Goal: Transaction & Acquisition: Download file/media

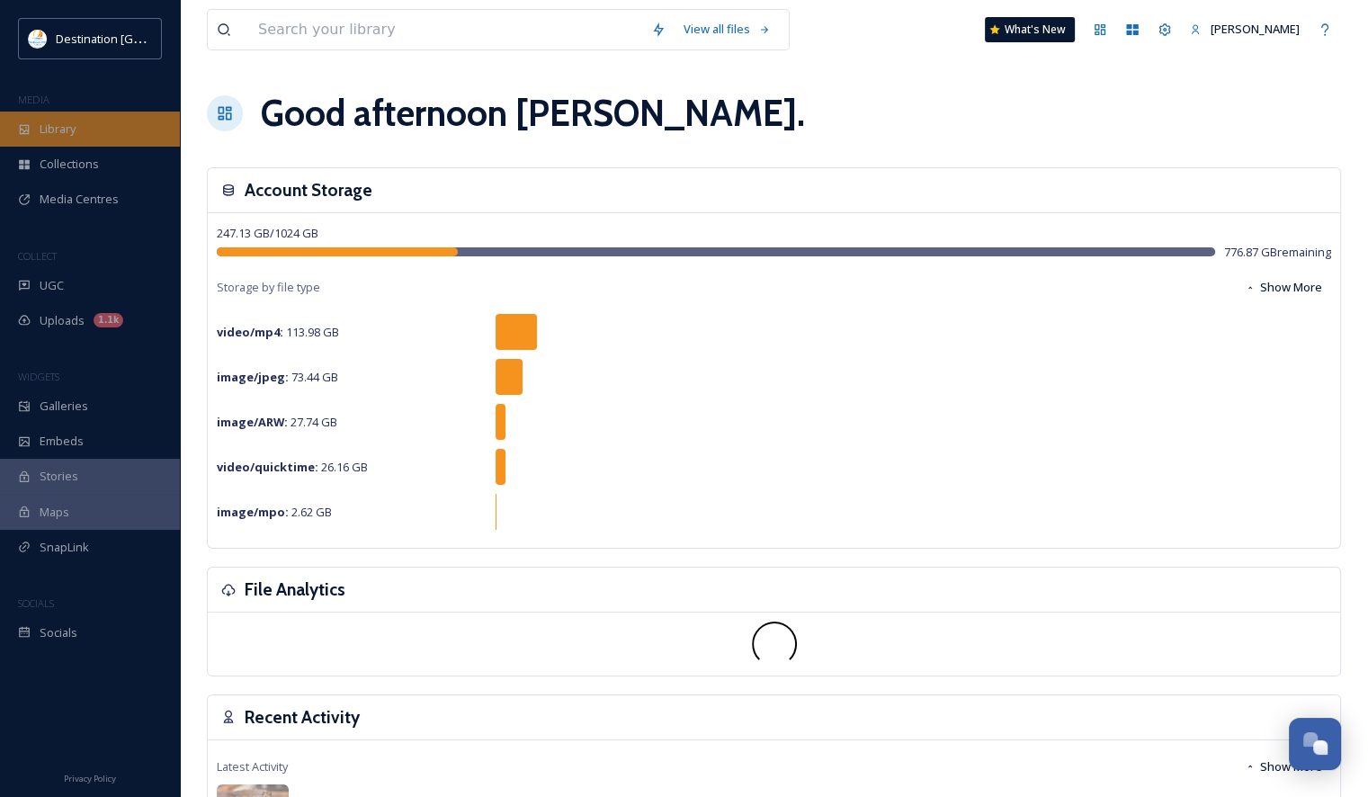
click at [99, 138] on div "Library" at bounding box center [90, 129] width 180 height 35
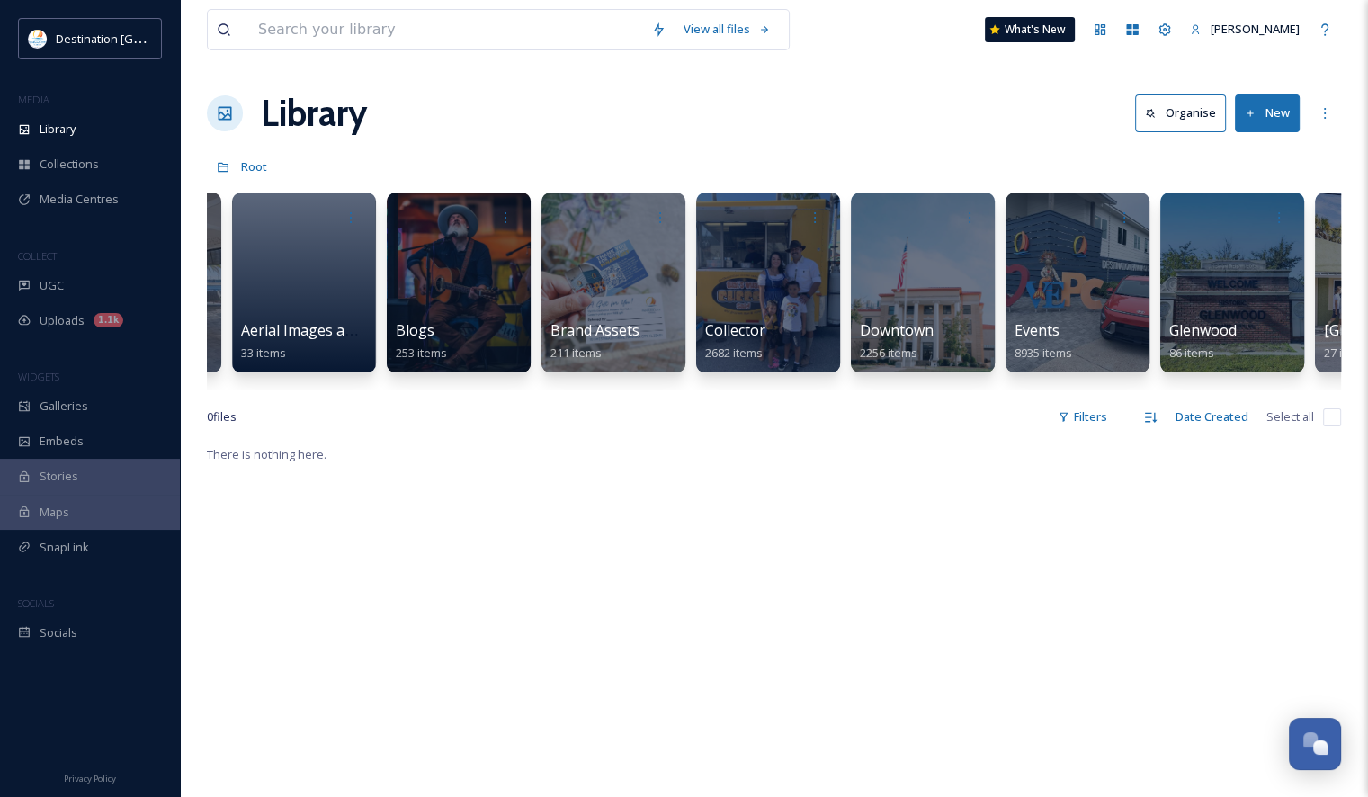
scroll to position [0, 345]
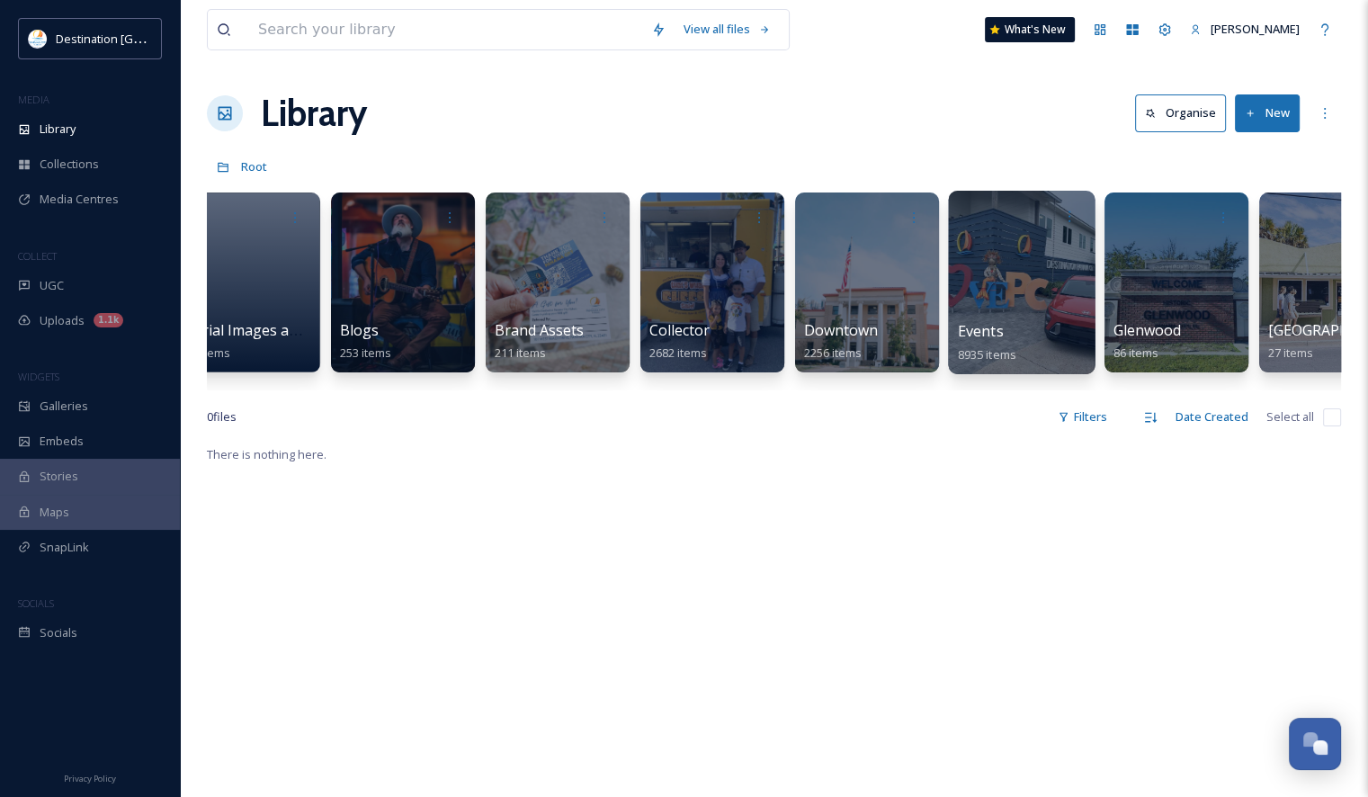
click at [982, 294] on div at bounding box center [1021, 282] width 147 height 183
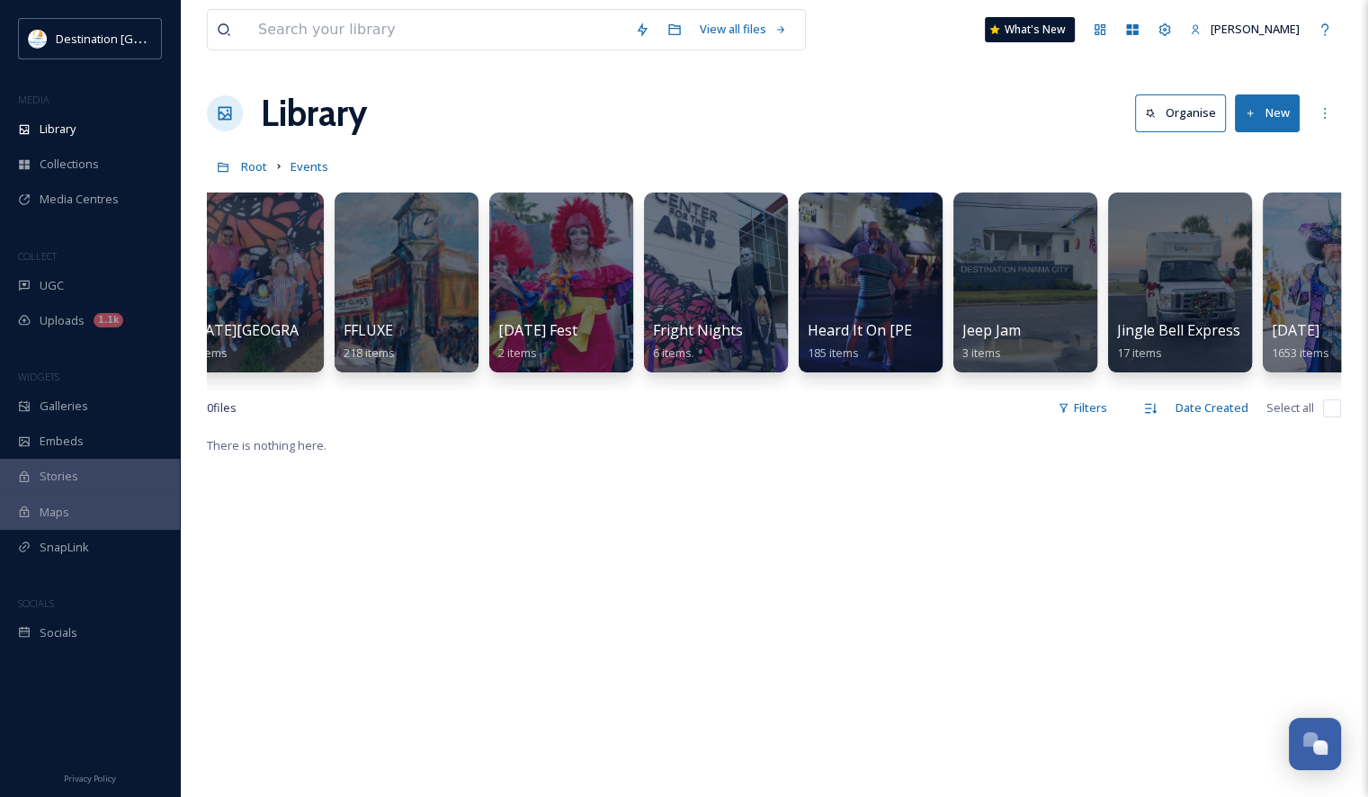
scroll to position [0, 1919]
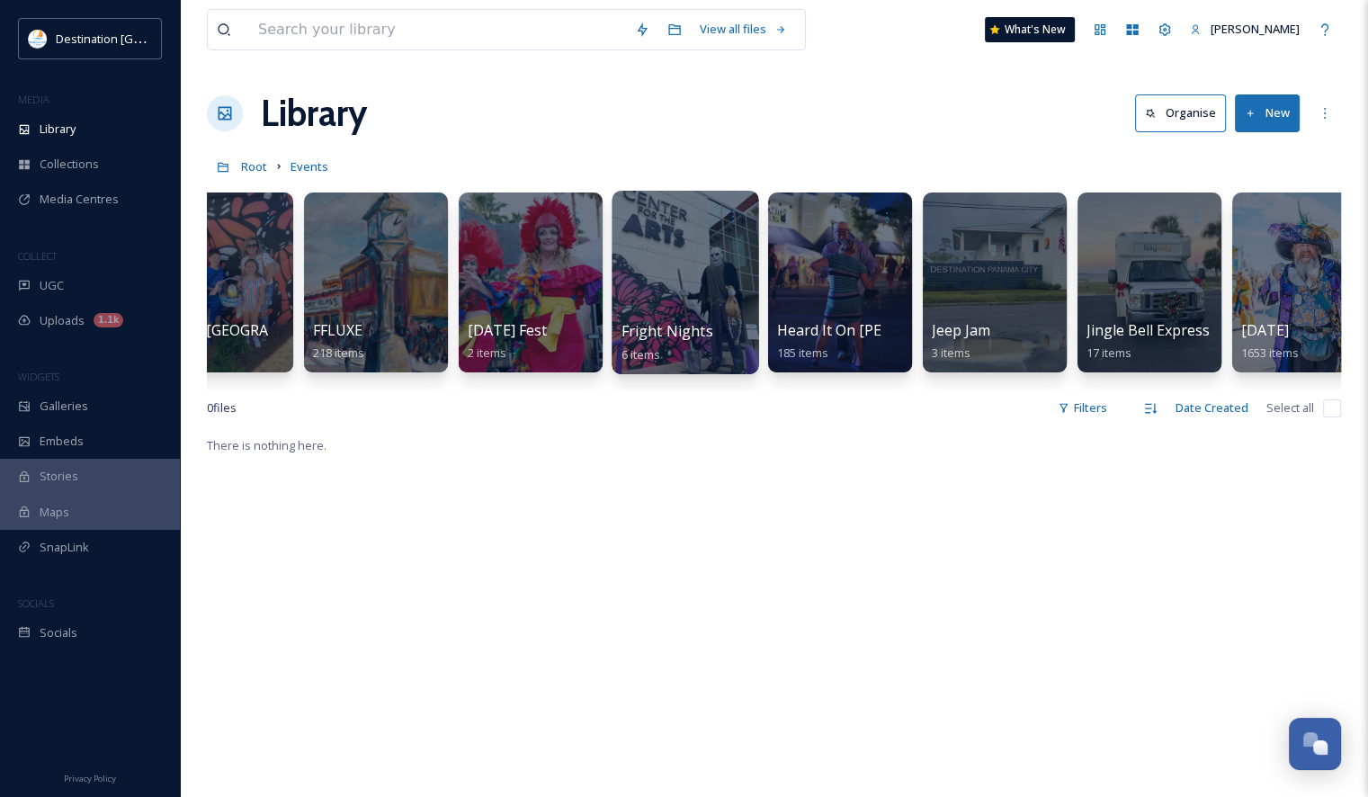
click at [667, 283] on div at bounding box center [684, 282] width 147 height 183
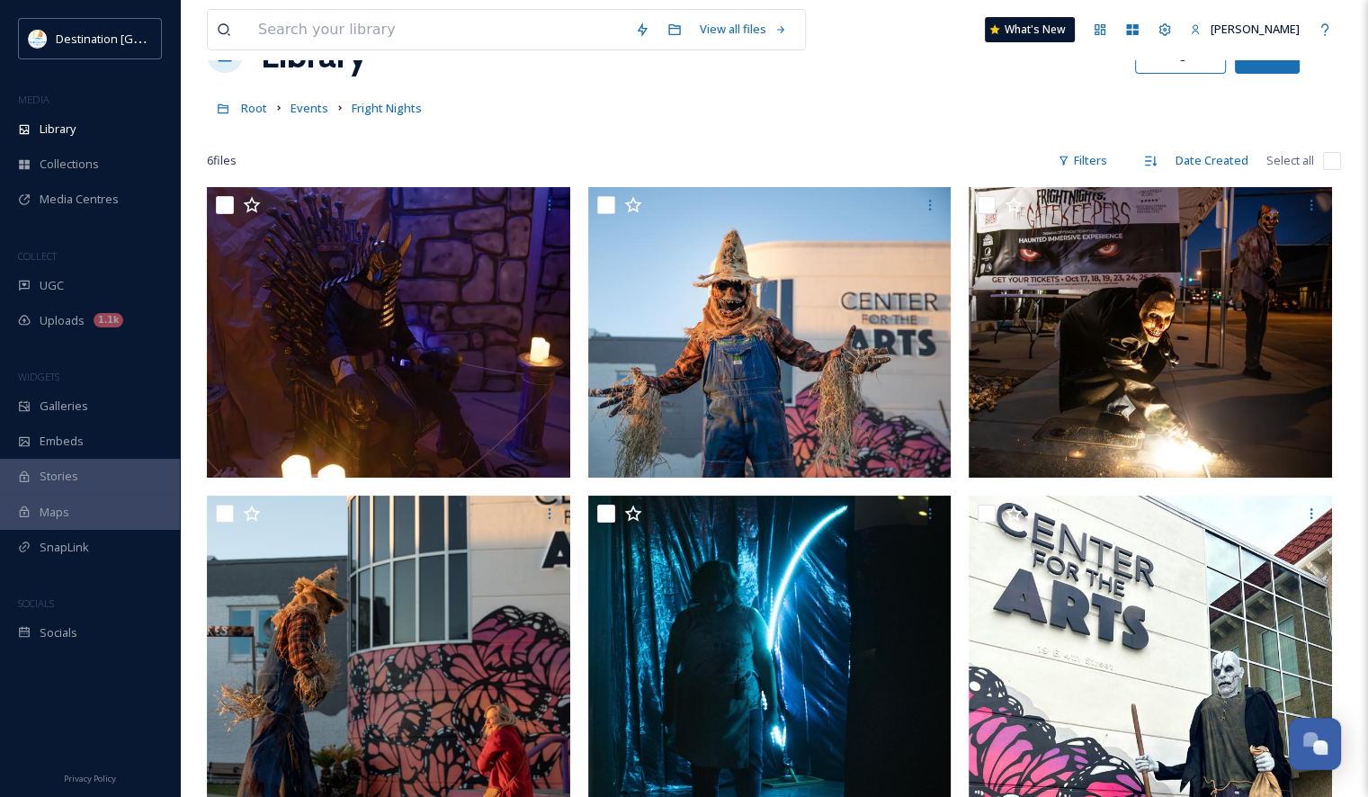
scroll to position [90, 0]
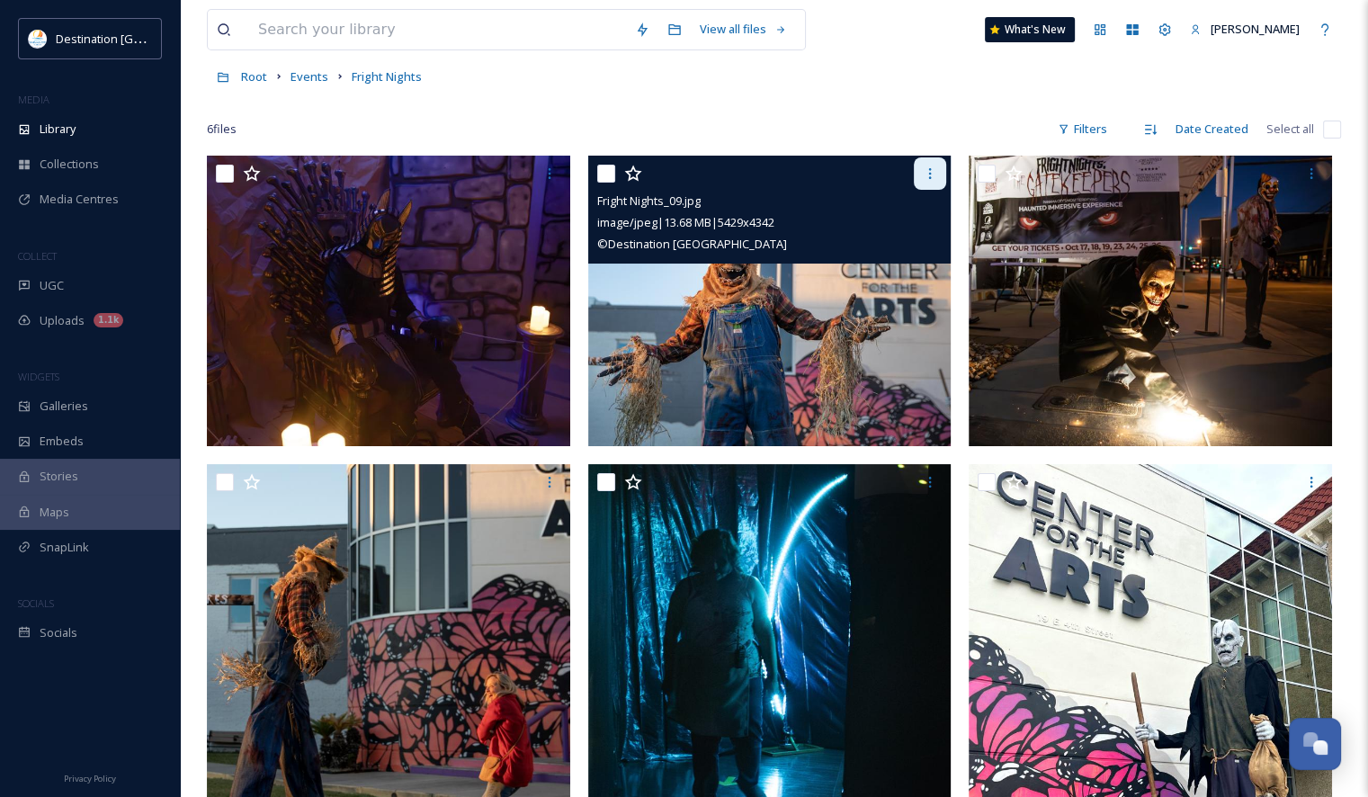
click at [935, 177] on icon at bounding box center [930, 173] width 14 height 14
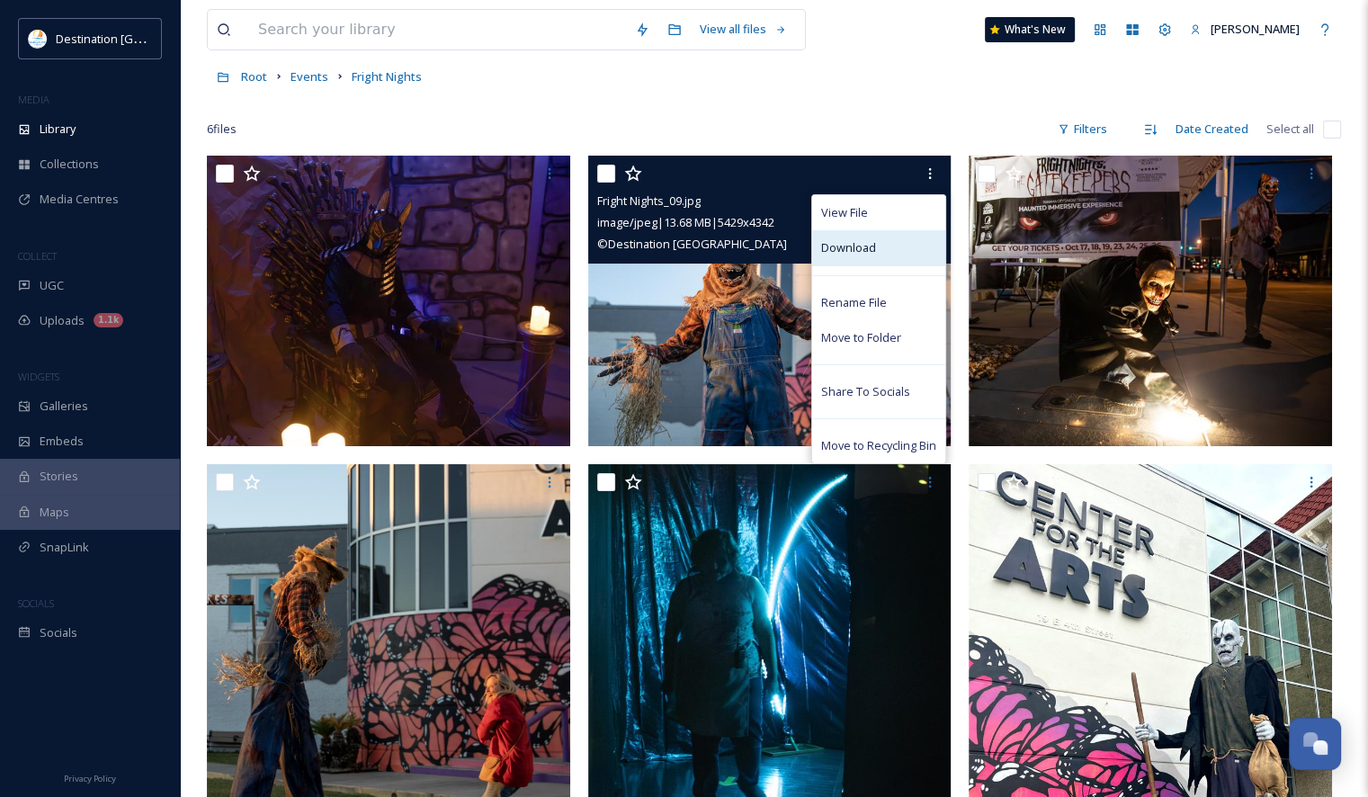
click at [901, 245] on div "Download" at bounding box center [878, 247] width 133 height 35
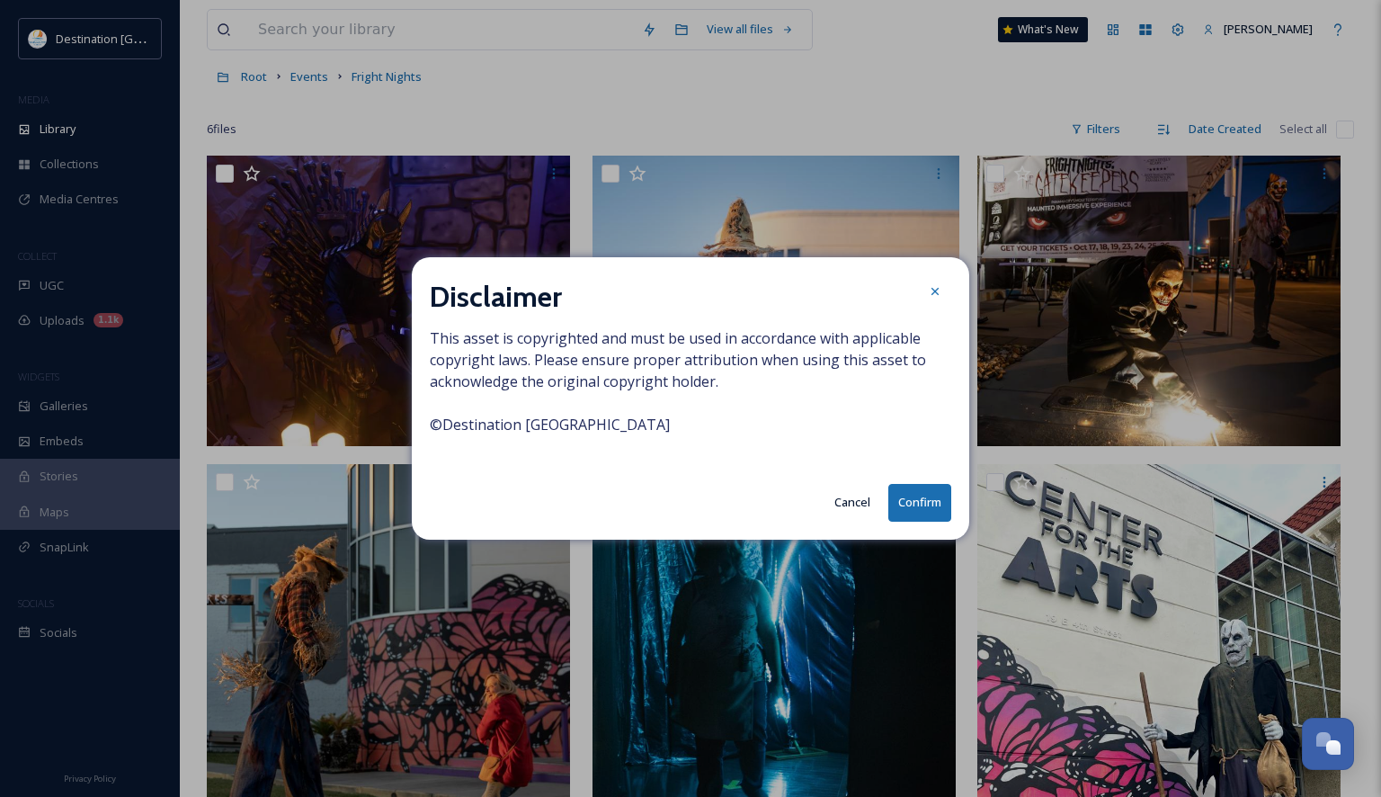
click at [921, 508] on button "Confirm" at bounding box center [919, 502] width 63 height 37
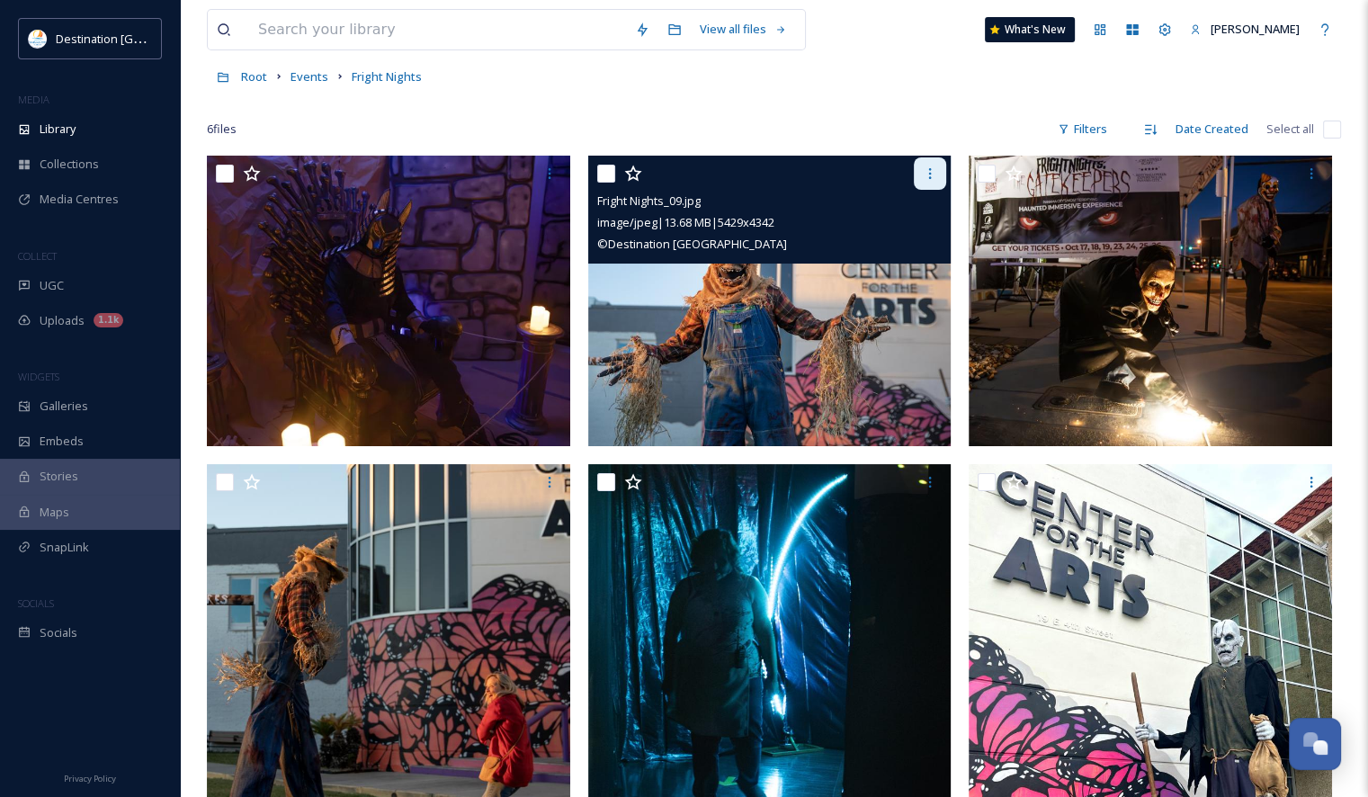
click at [919, 167] on div at bounding box center [930, 173] width 32 height 32
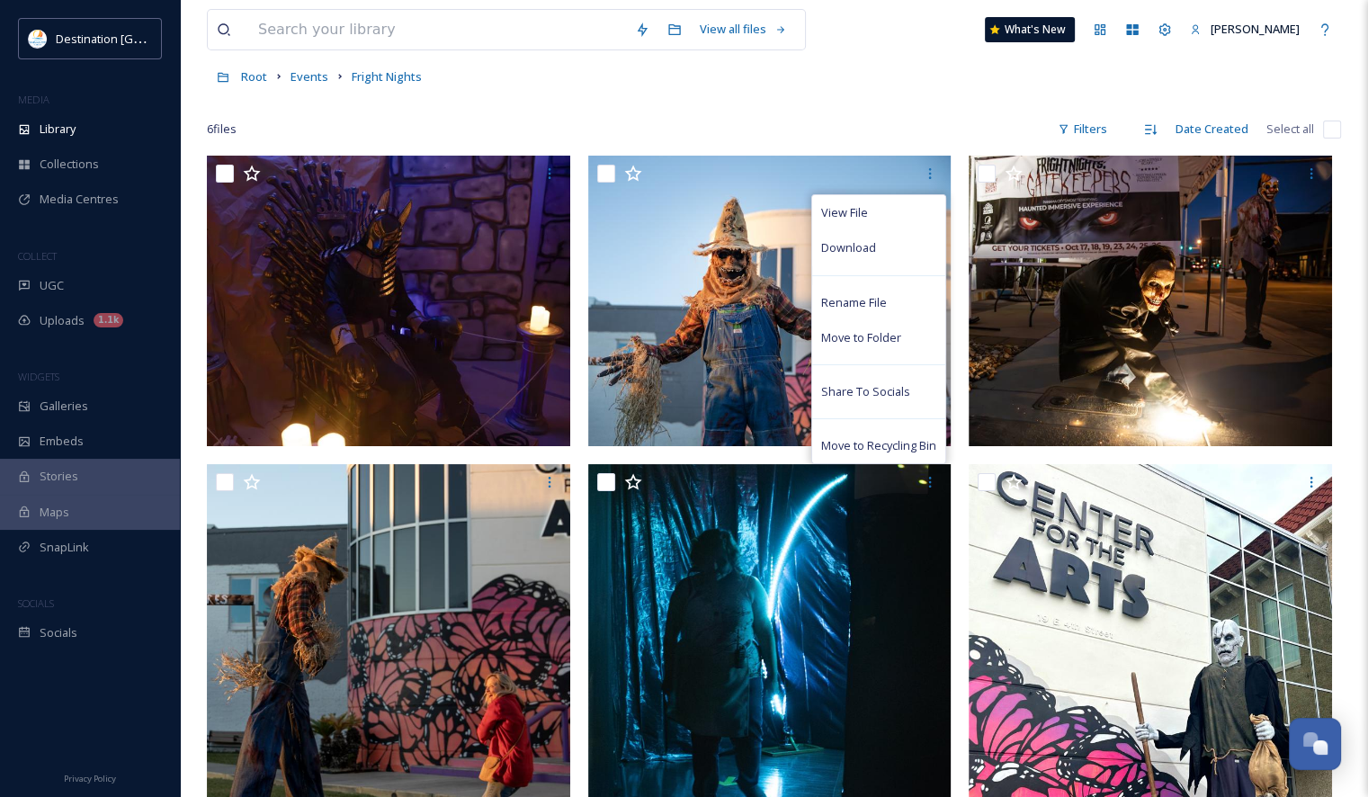
click at [908, 58] on div "View all files What's New [PERSON_NAME]" at bounding box center [774, 29] width 1134 height 59
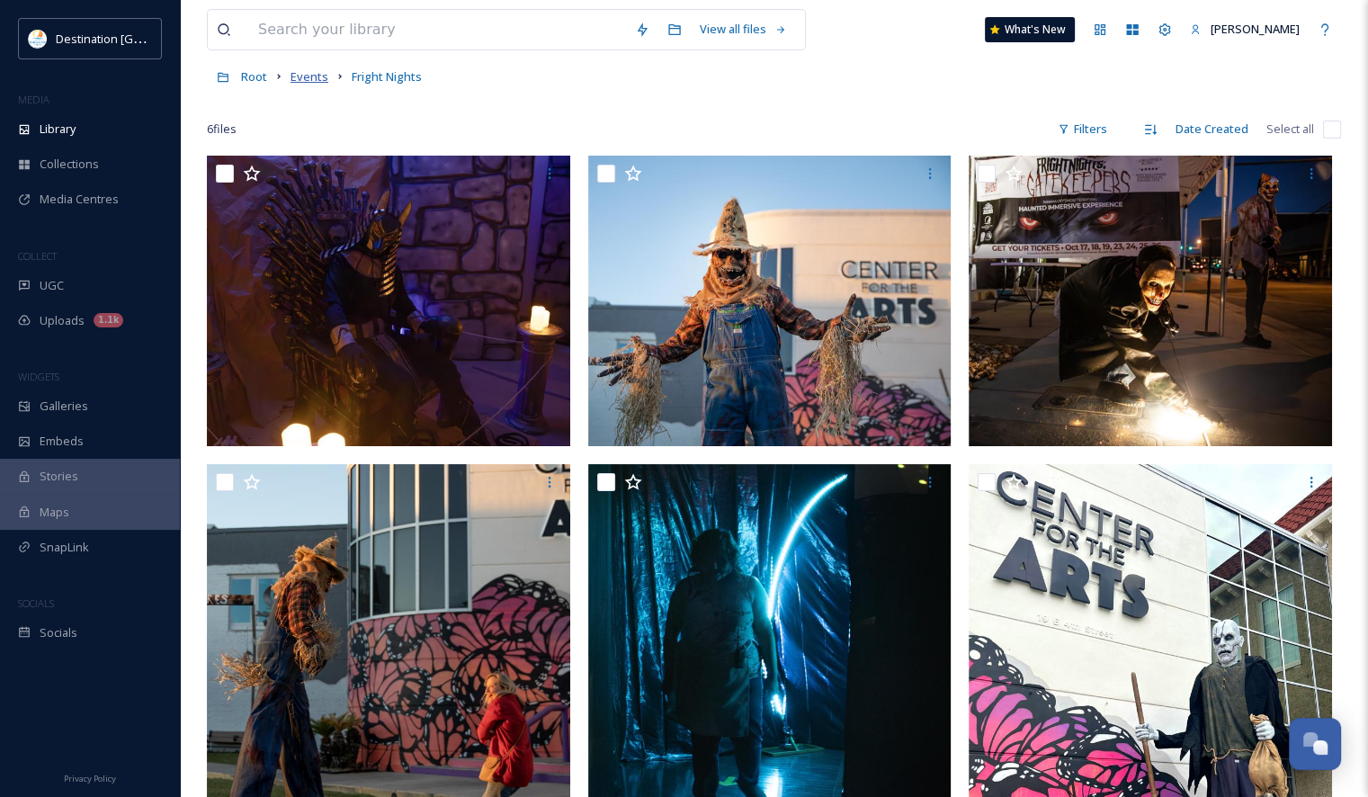
click at [312, 77] on span "Events" at bounding box center [309, 76] width 38 height 16
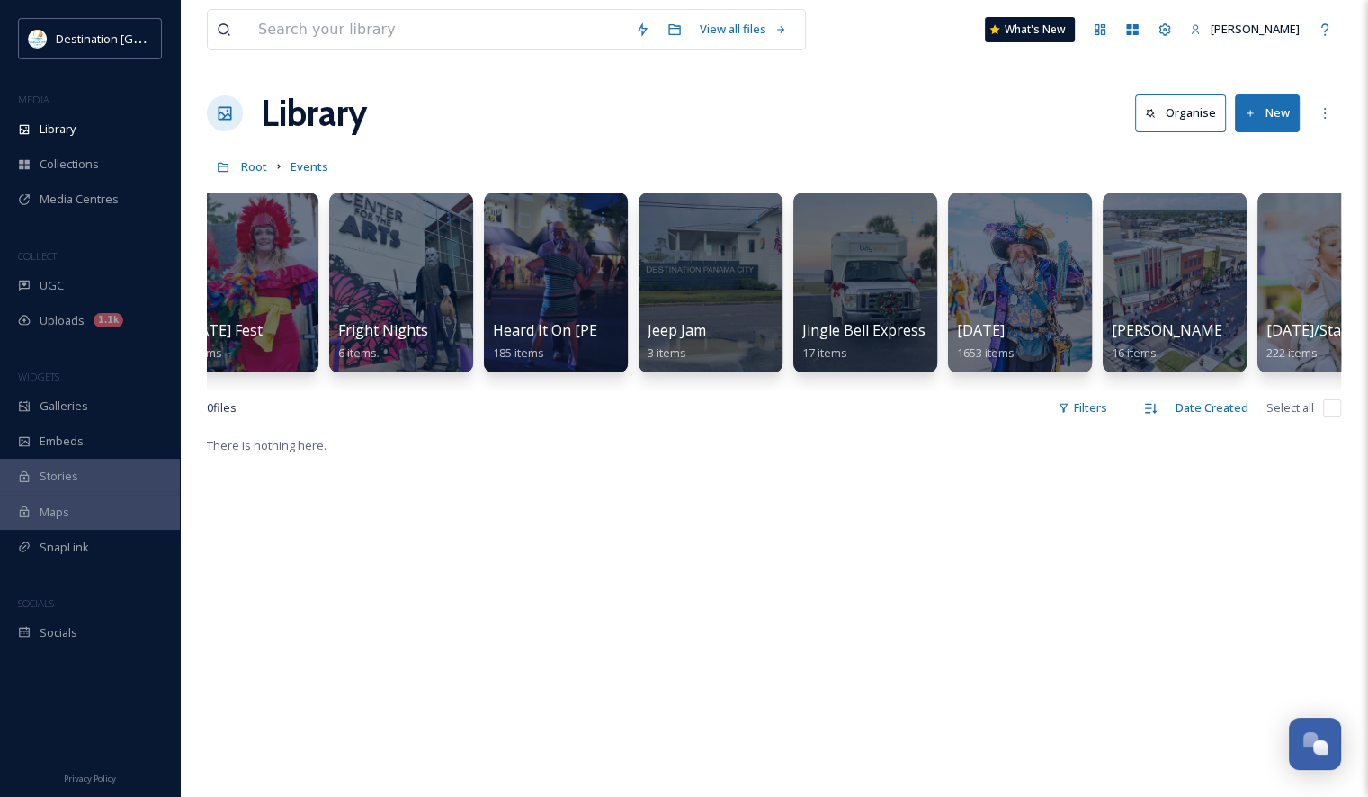
scroll to position [0, 2233]
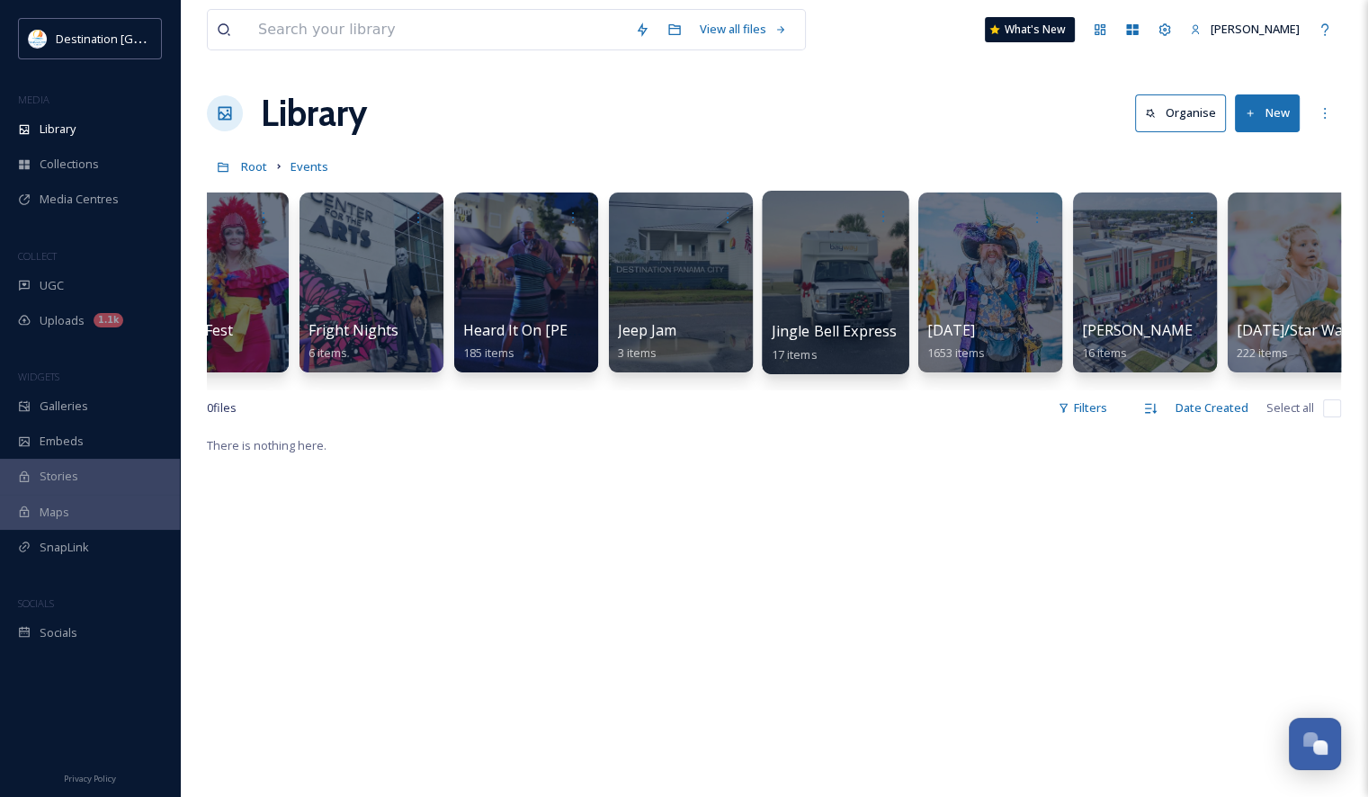
click at [811, 298] on div at bounding box center [835, 282] width 147 height 183
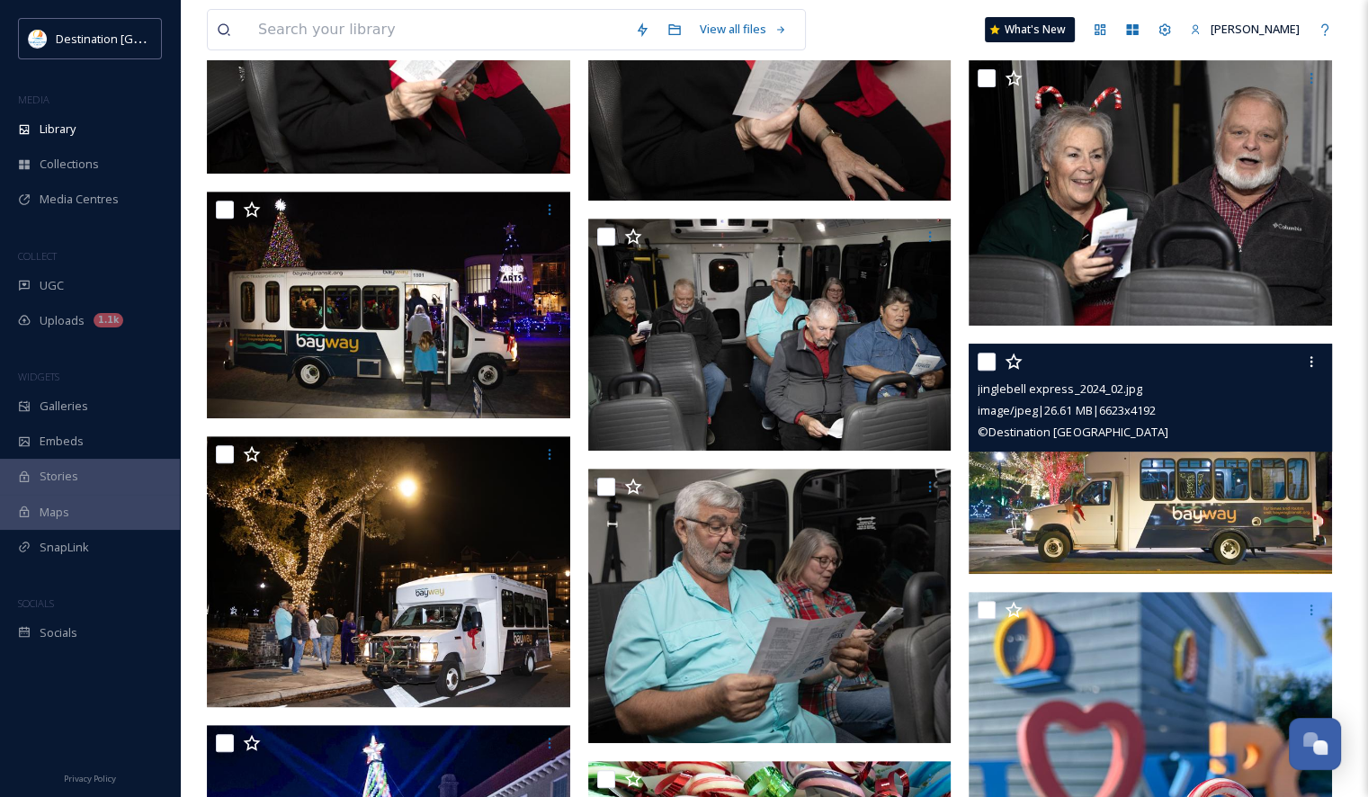
scroll to position [629, 0]
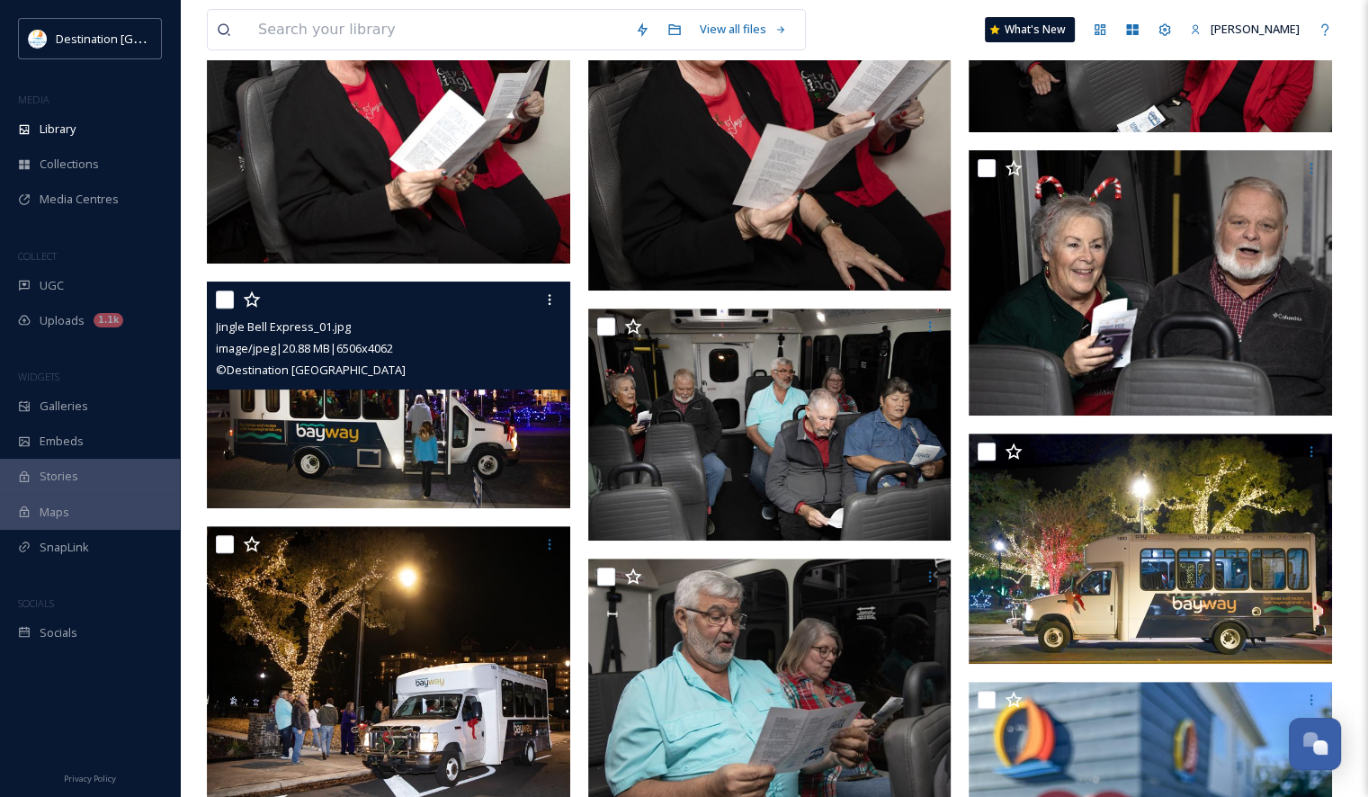
click at [367, 433] on img at bounding box center [388, 394] width 363 height 227
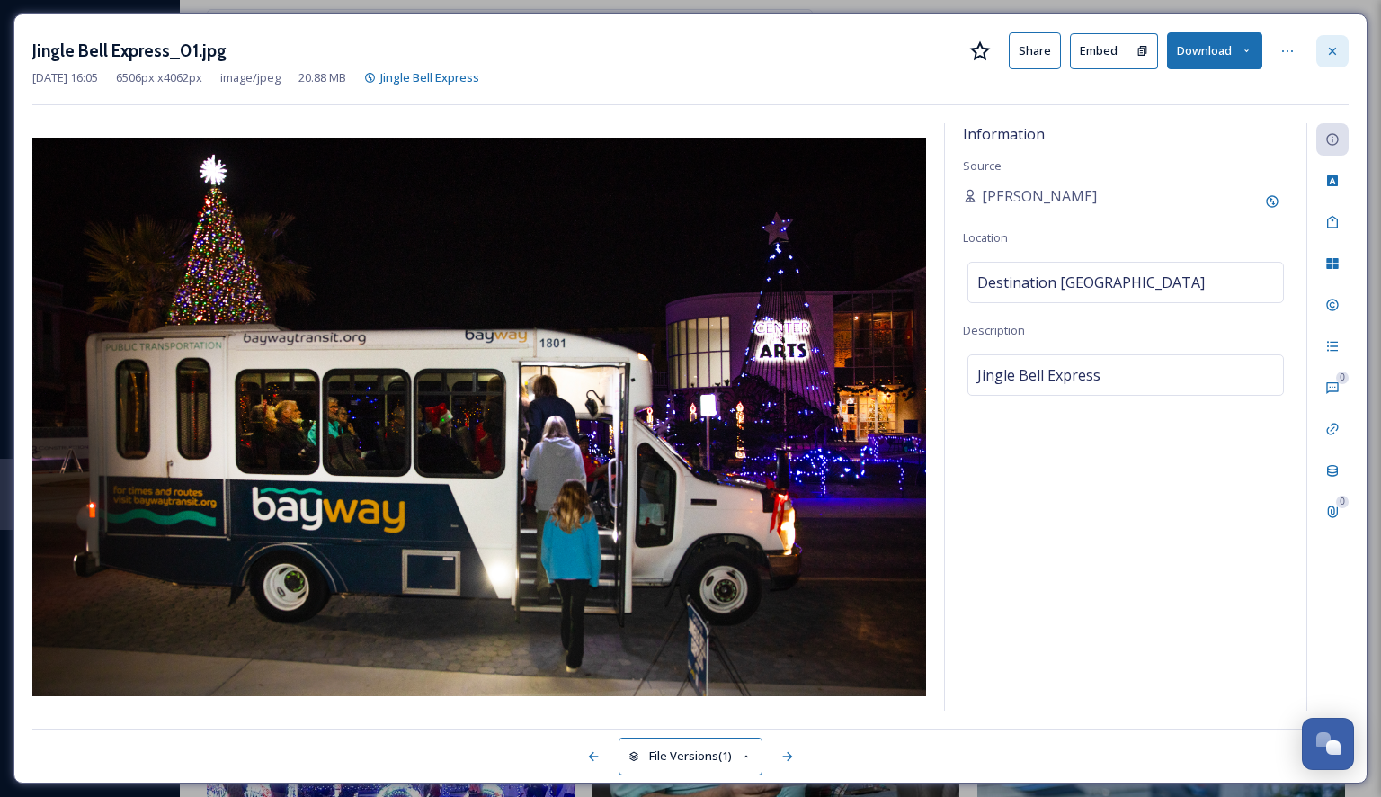
click at [1331, 50] on icon at bounding box center [1332, 51] width 14 height 14
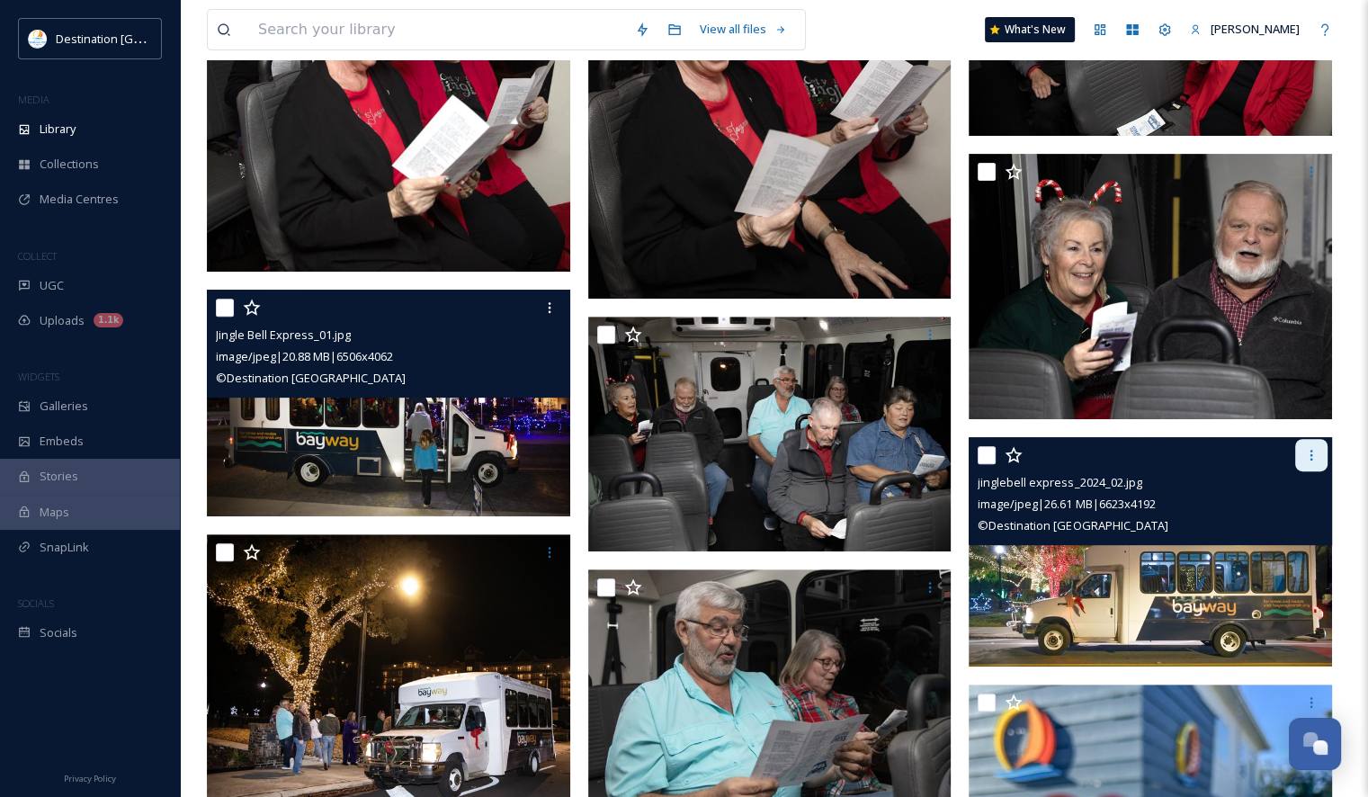
click at [1308, 457] on icon at bounding box center [1311, 455] width 14 height 14
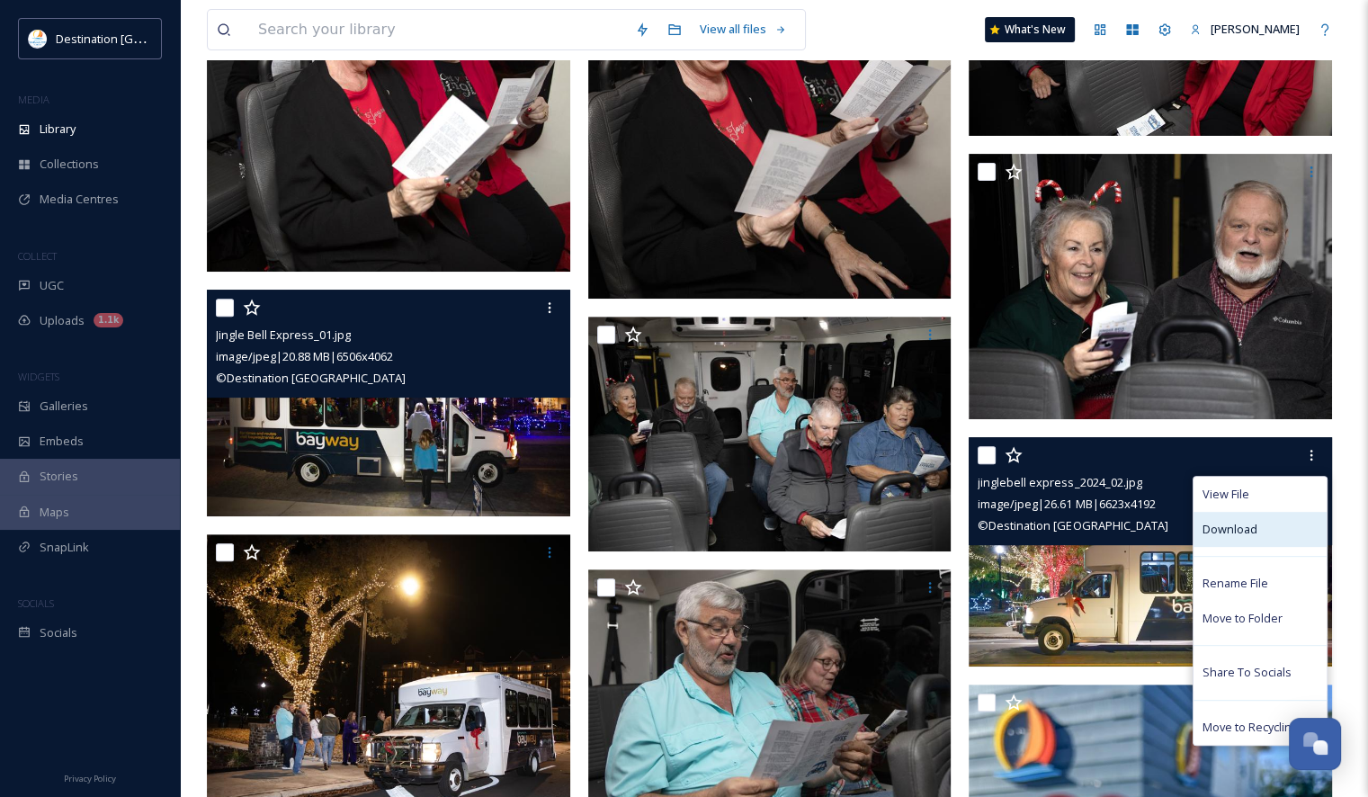
click at [1273, 528] on div "Download" at bounding box center [1259, 529] width 133 height 35
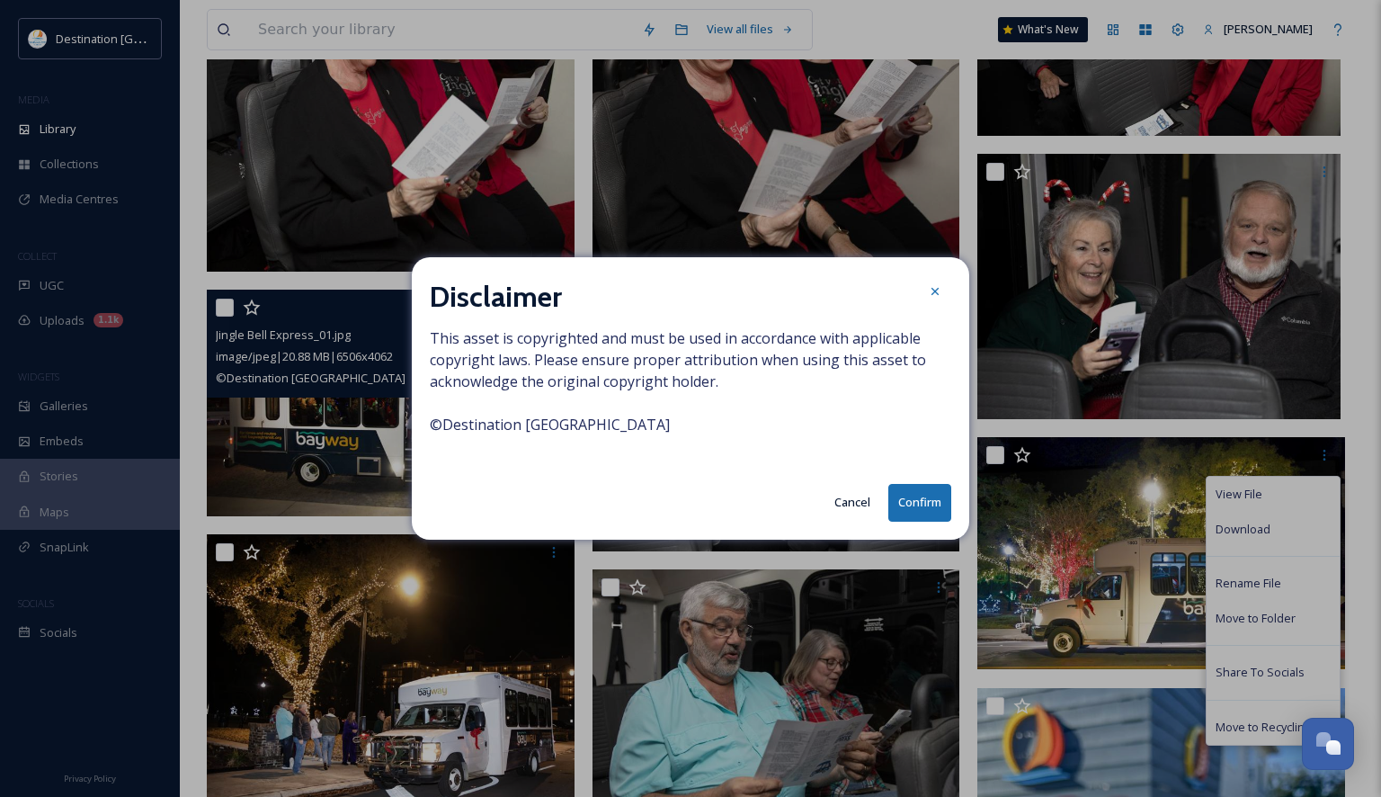
click at [927, 513] on button "Confirm" at bounding box center [919, 502] width 63 height 37
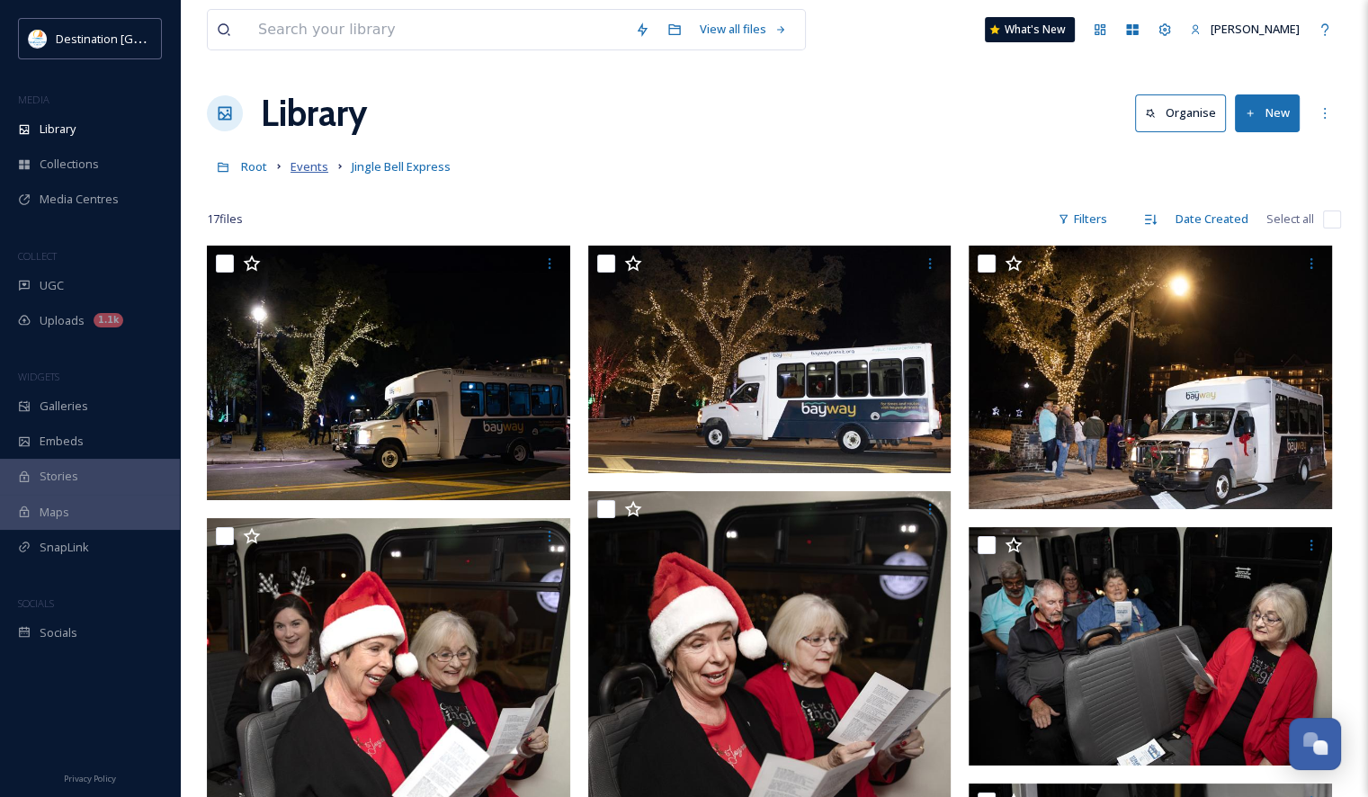
click at [311, 172] on span "Events" at bounding box center [309, 166] width 38 height 16
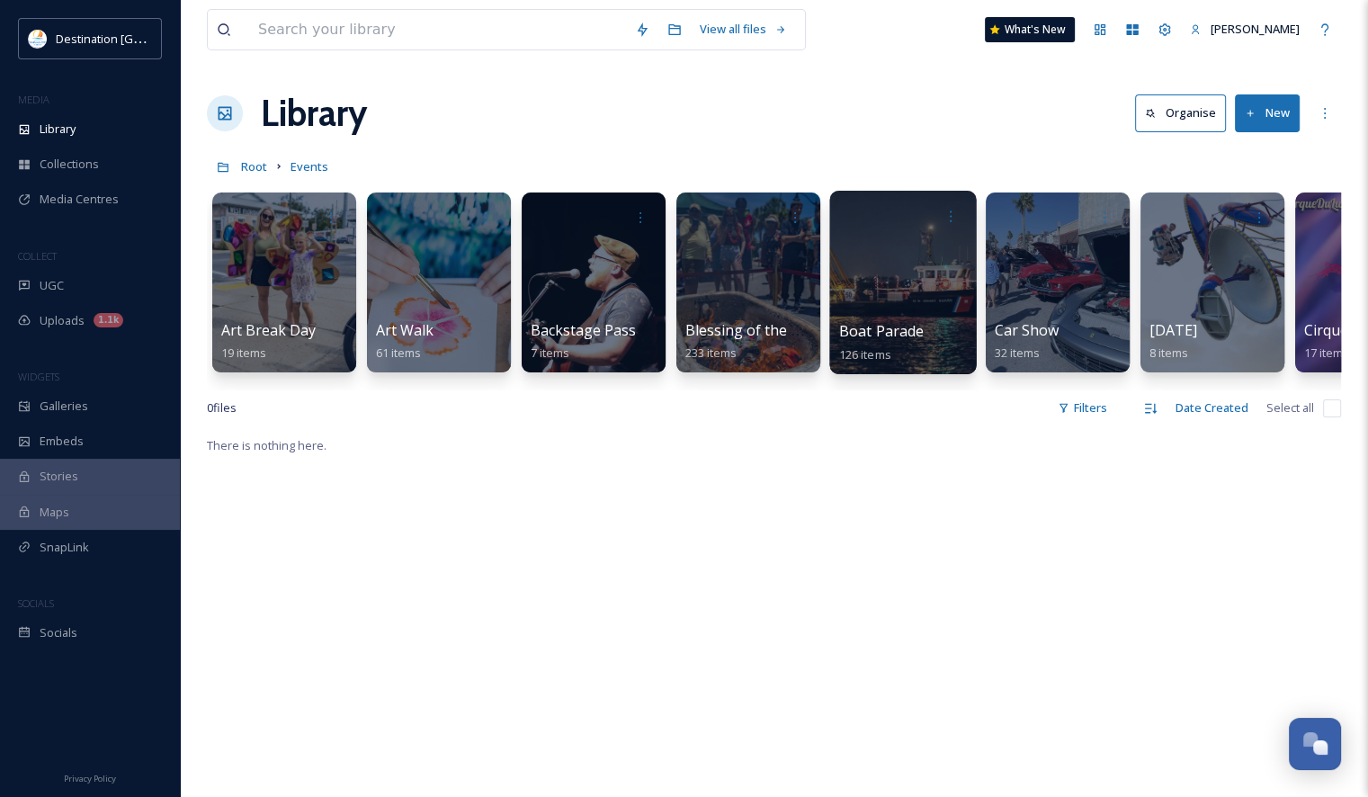
click at [879, 290] on div at bounding box center [902, 282] width 147 height 183
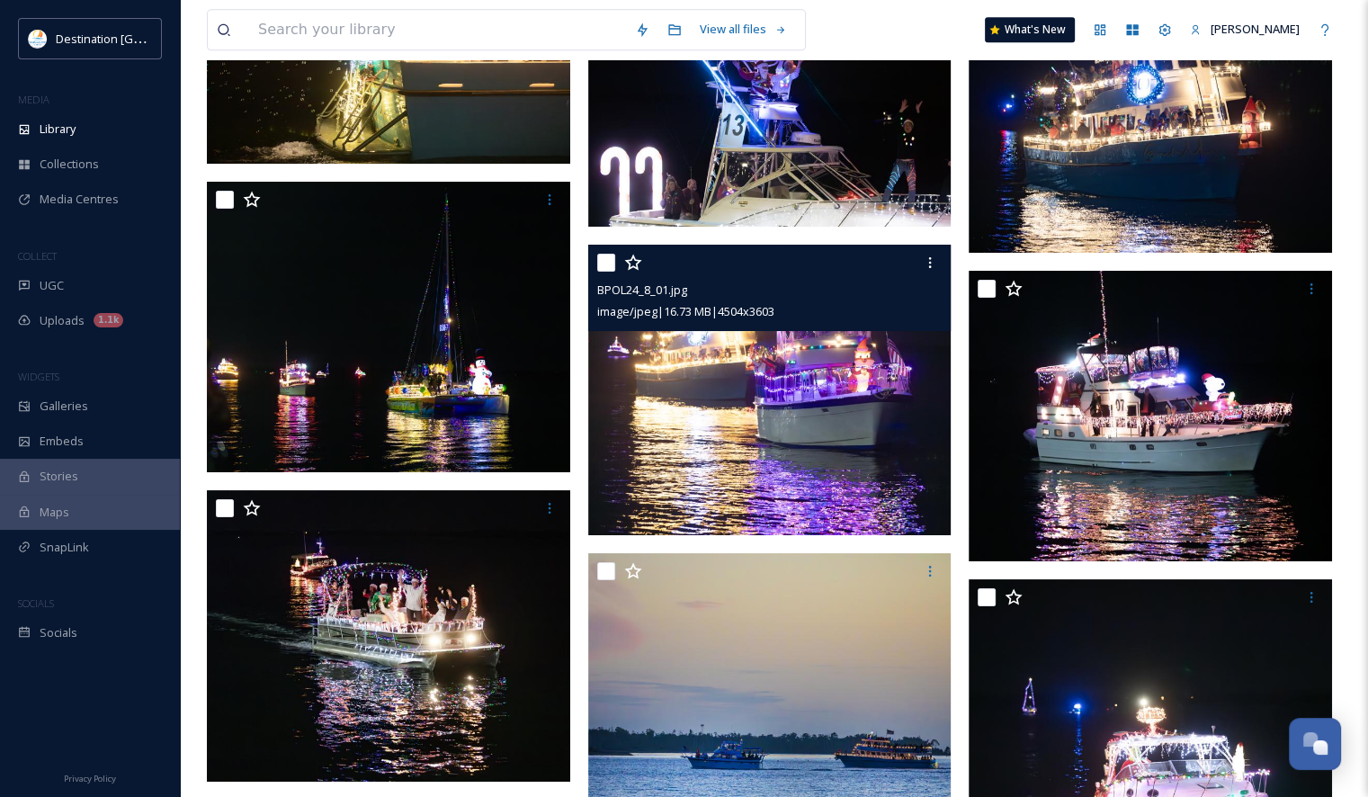
scroll to position [9262, 0]
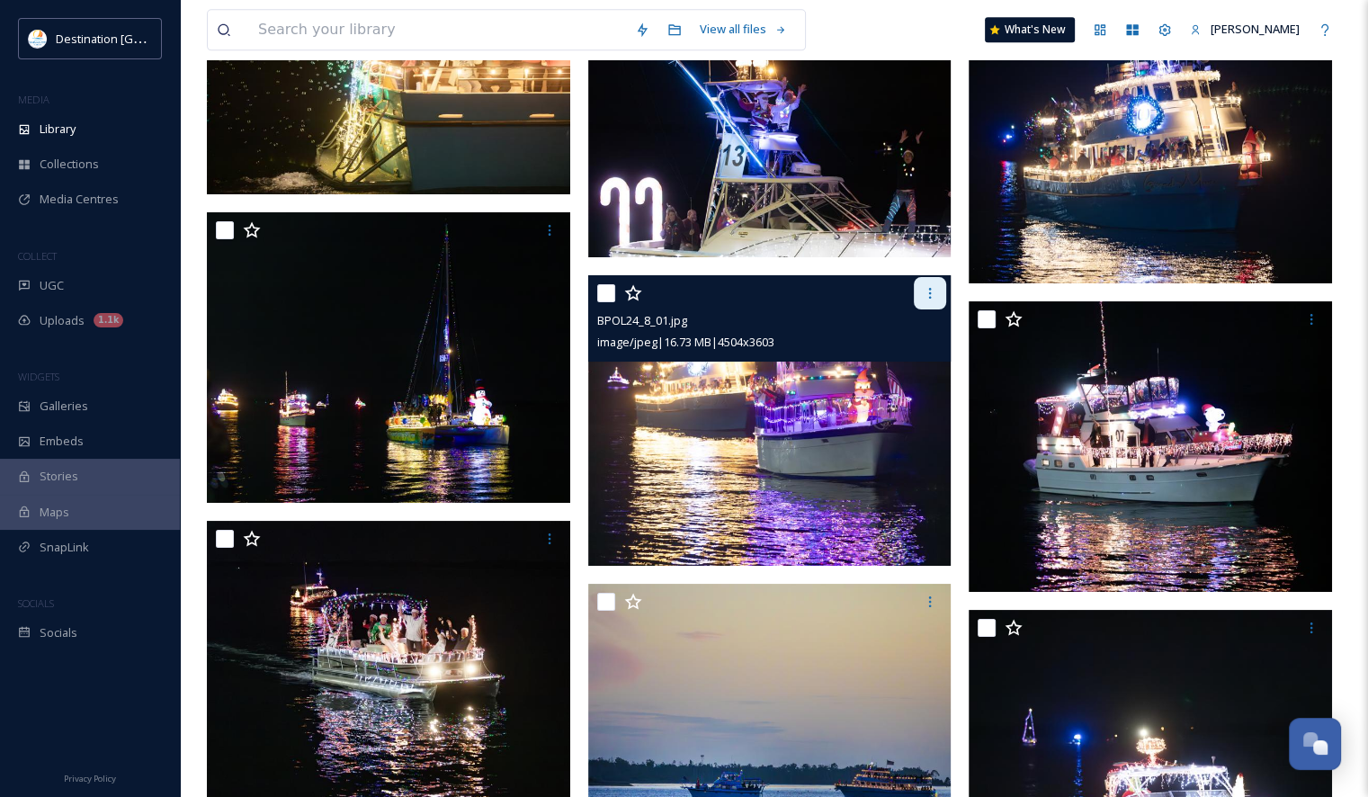
click at [935, 298] on icon at bounding box center [930, 293] width 14 height 14
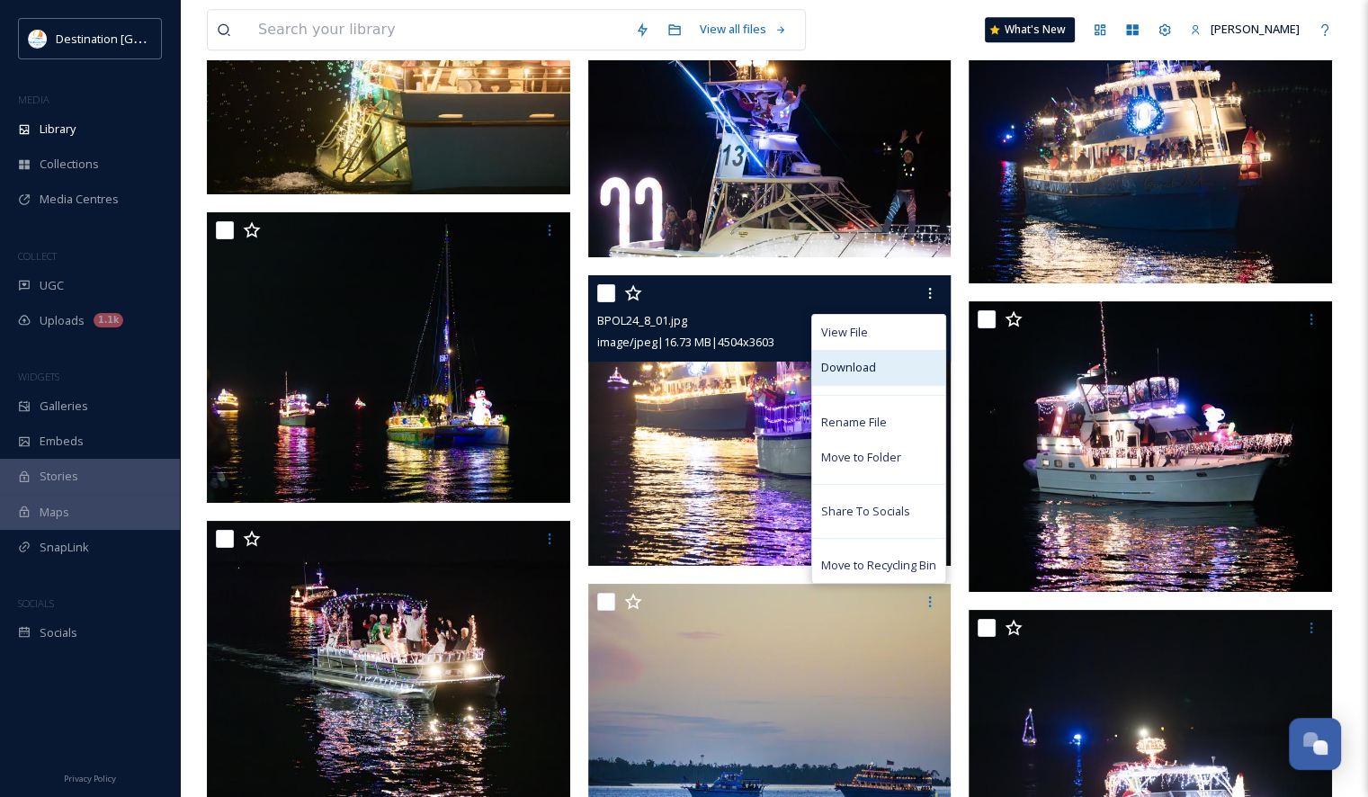
click at [893, 370] on div "Download" at bounding box center [878, 367] width 133 height 35
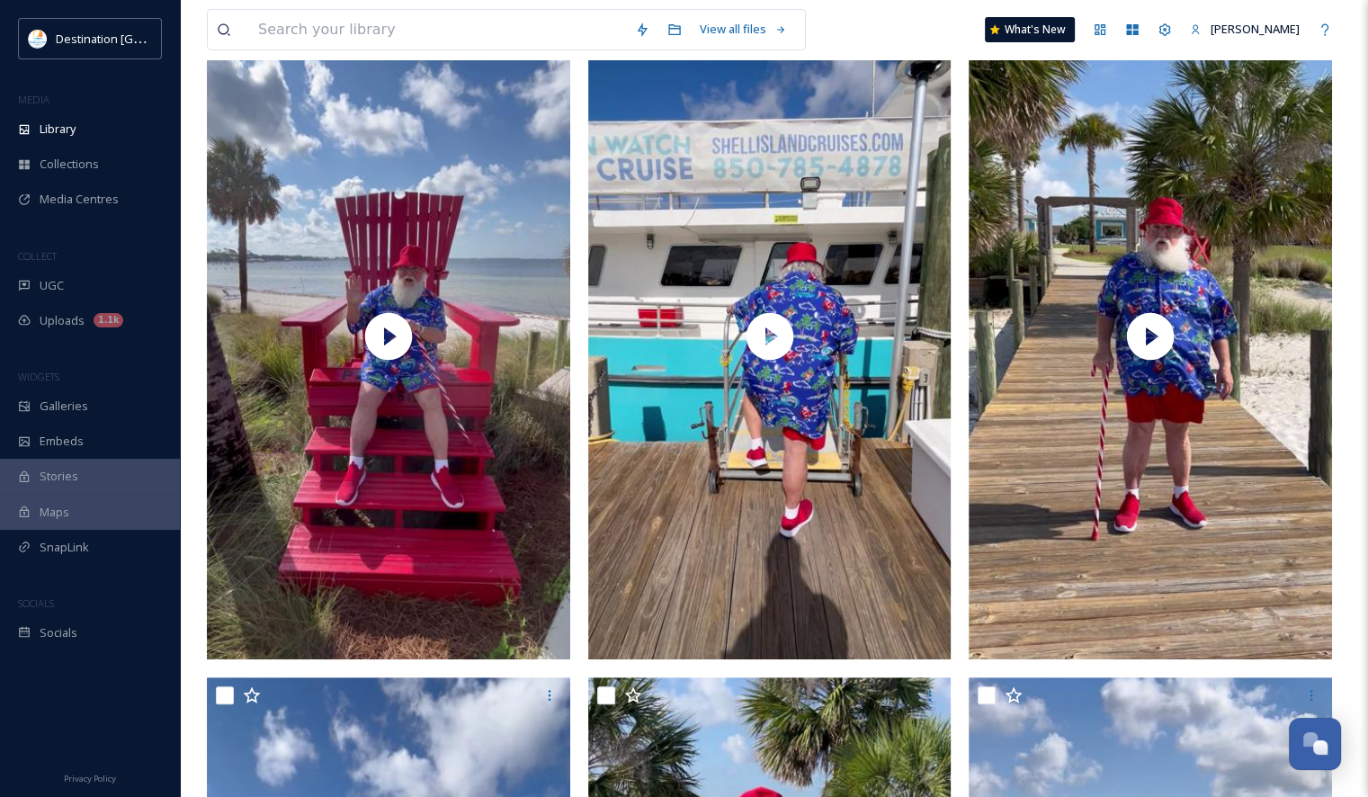
scroll to position [0, 0]
